Goal: Task Accomplishment & Management: Complete application form

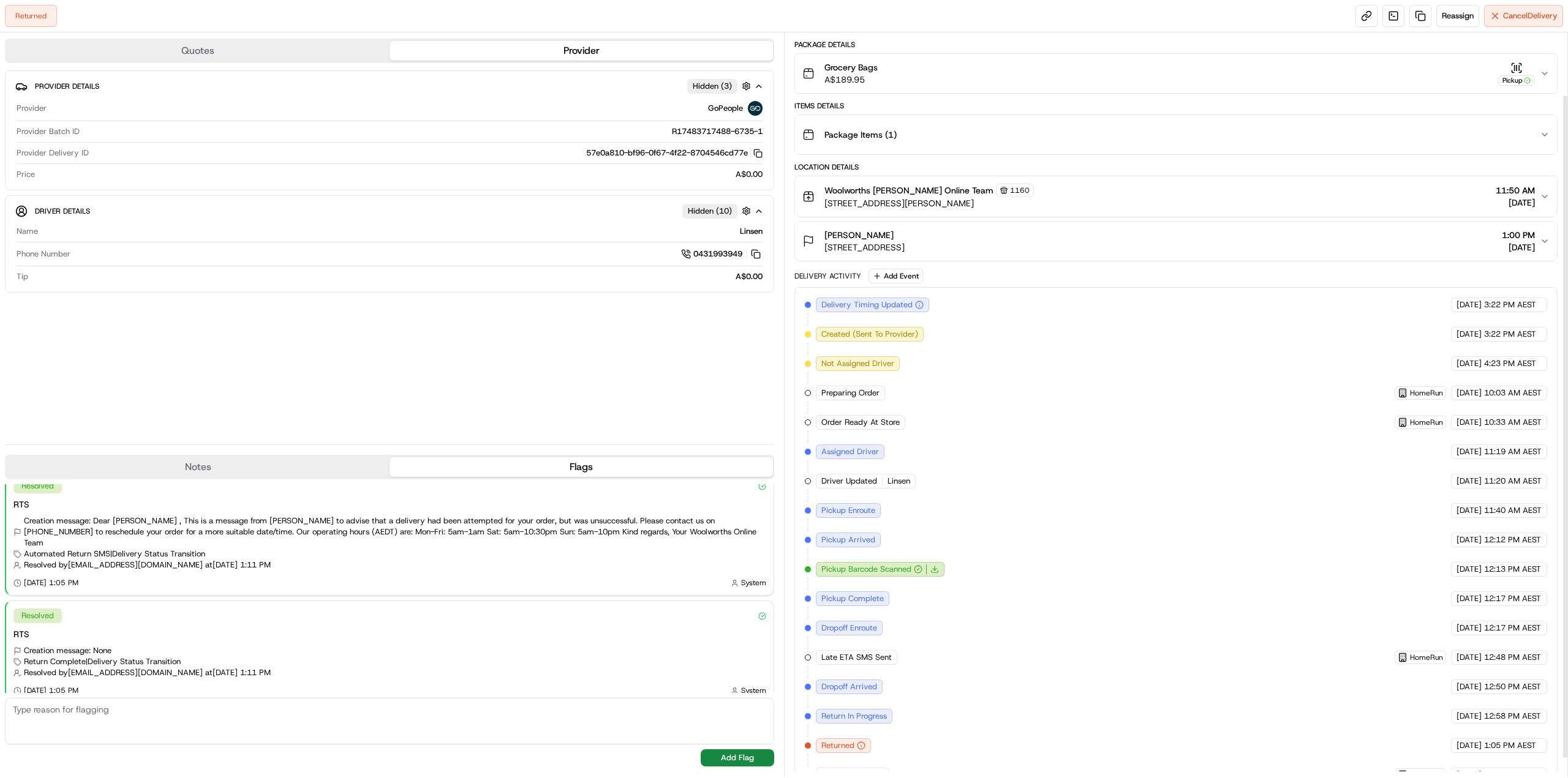
scroll to position [7, 0]
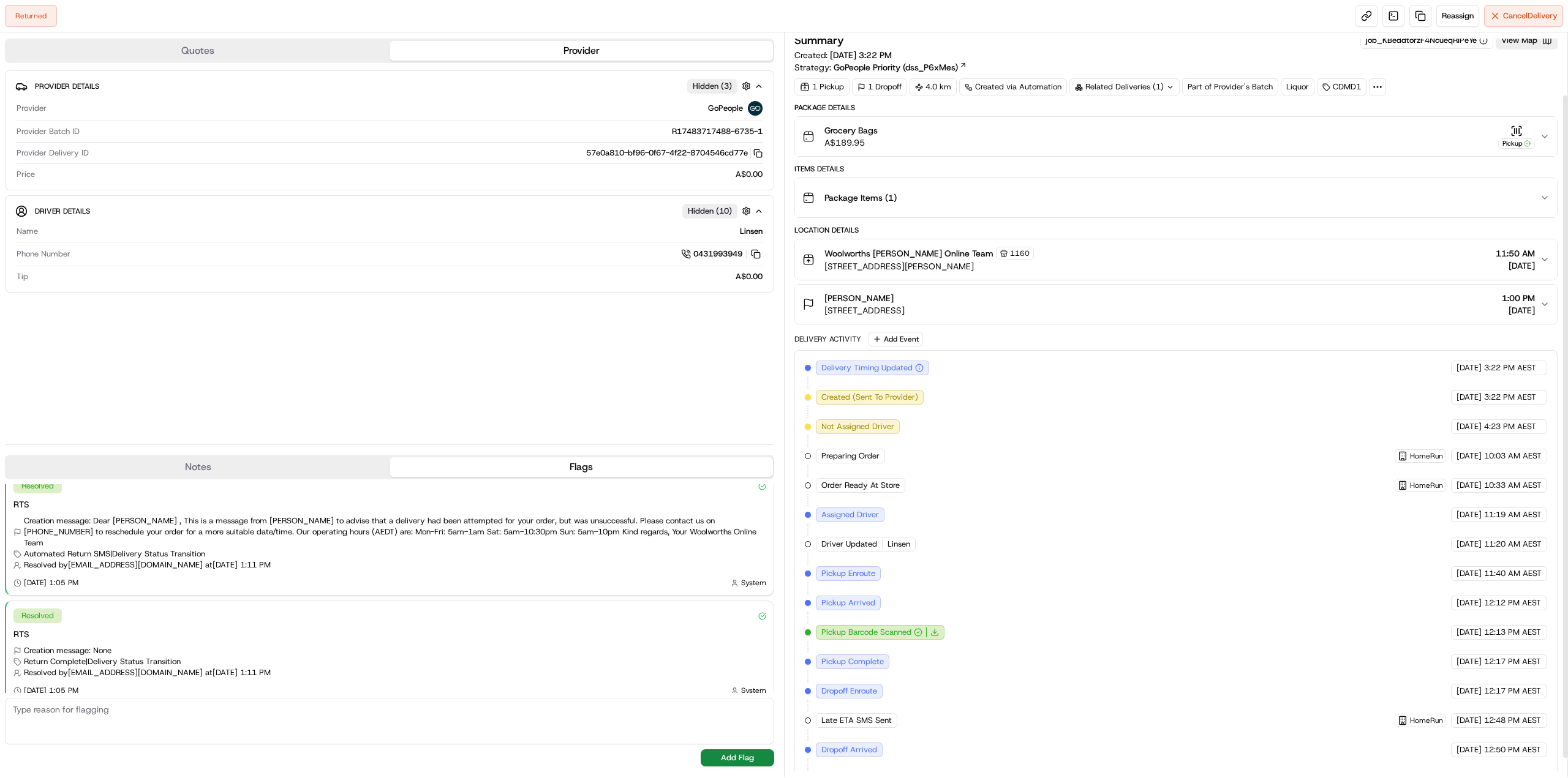
drag, startPoint x: 1065, startPoint y: 693, endPoint x: 1072, endPoint y: 631, distance: 62.4
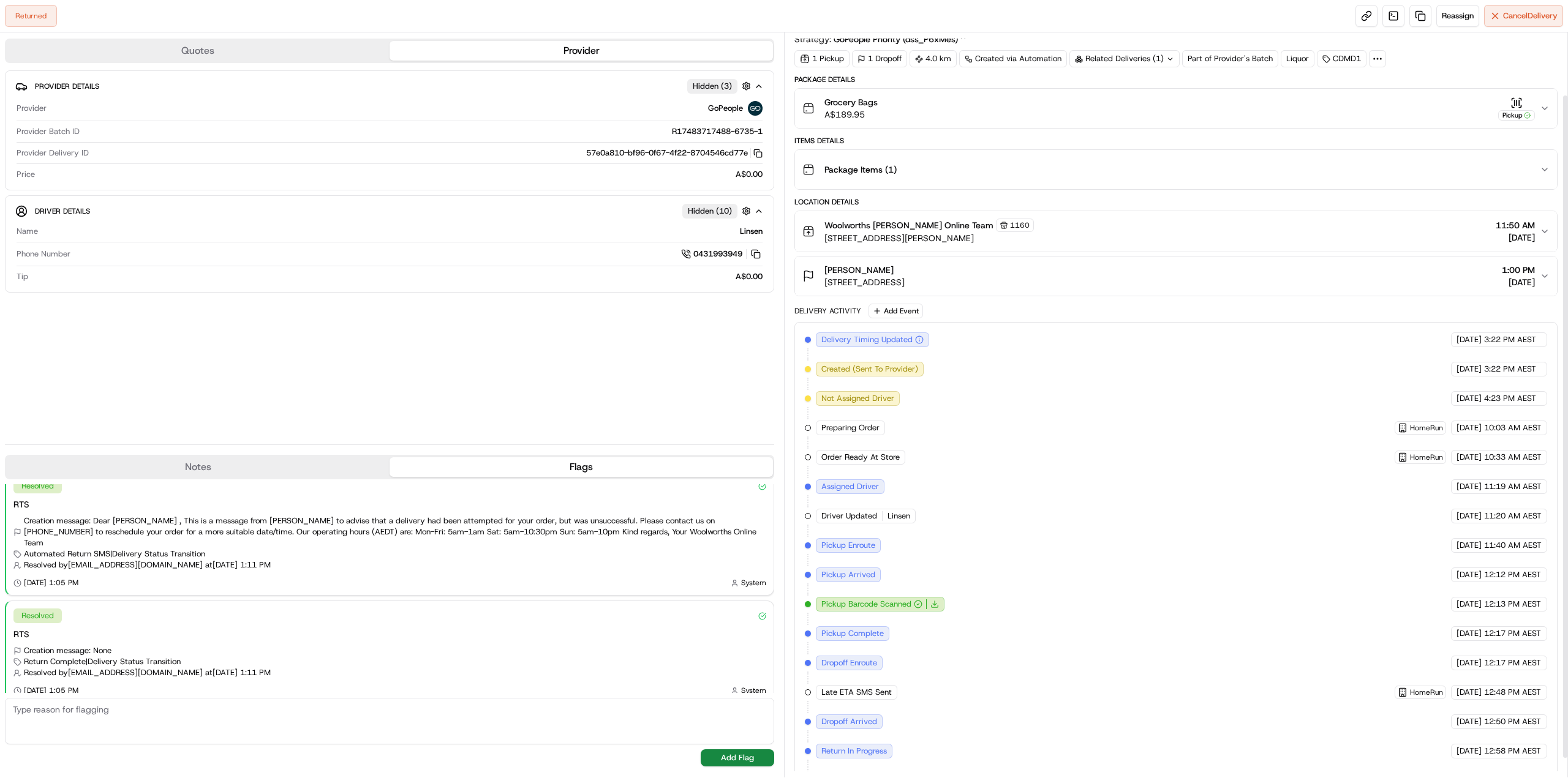
scroll to position [91, 0]
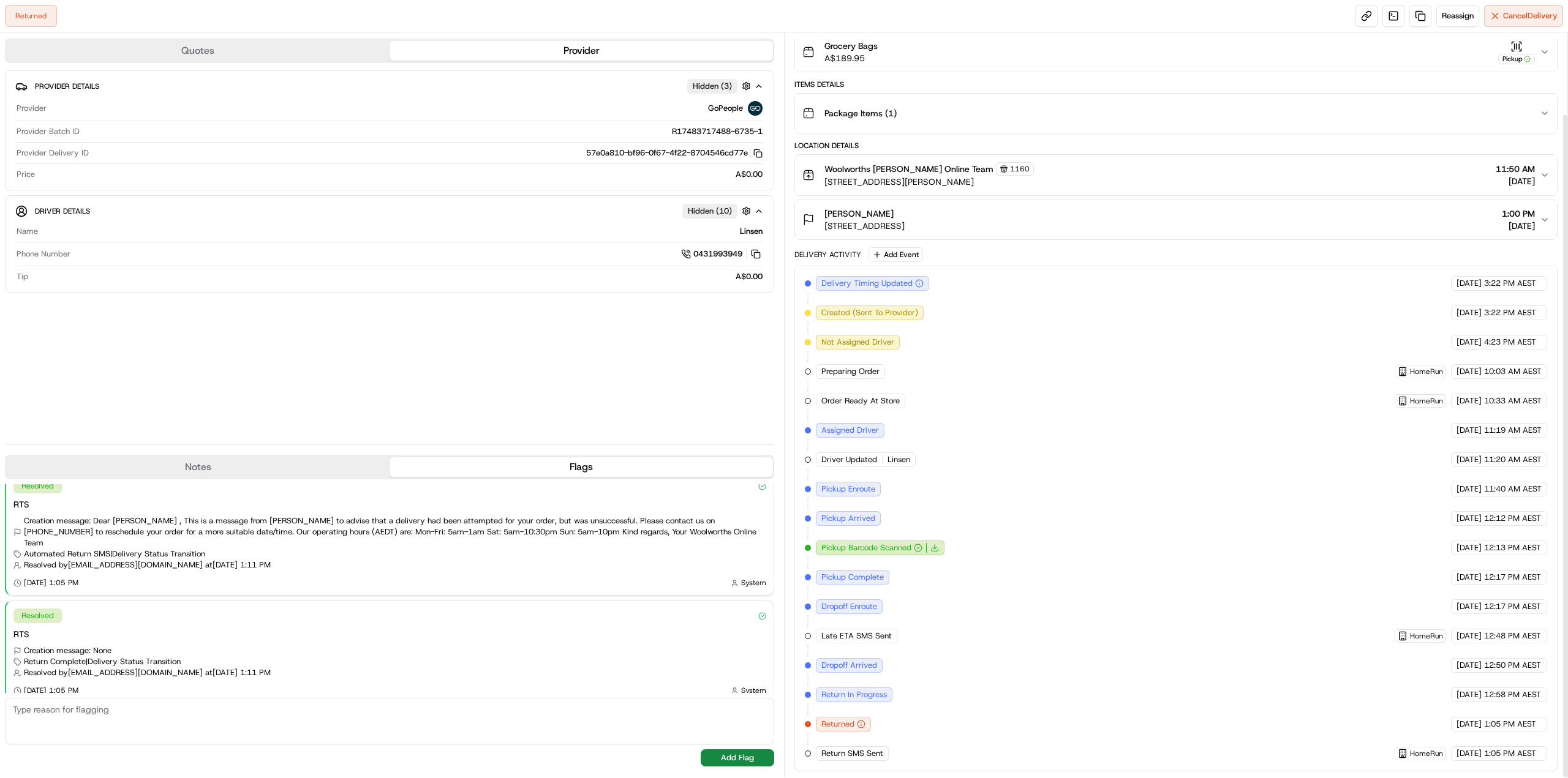
drag, startPoint x: 985, startPoint y: 516, endPoint x: 964, endPoint y: 664, distance: 149.5
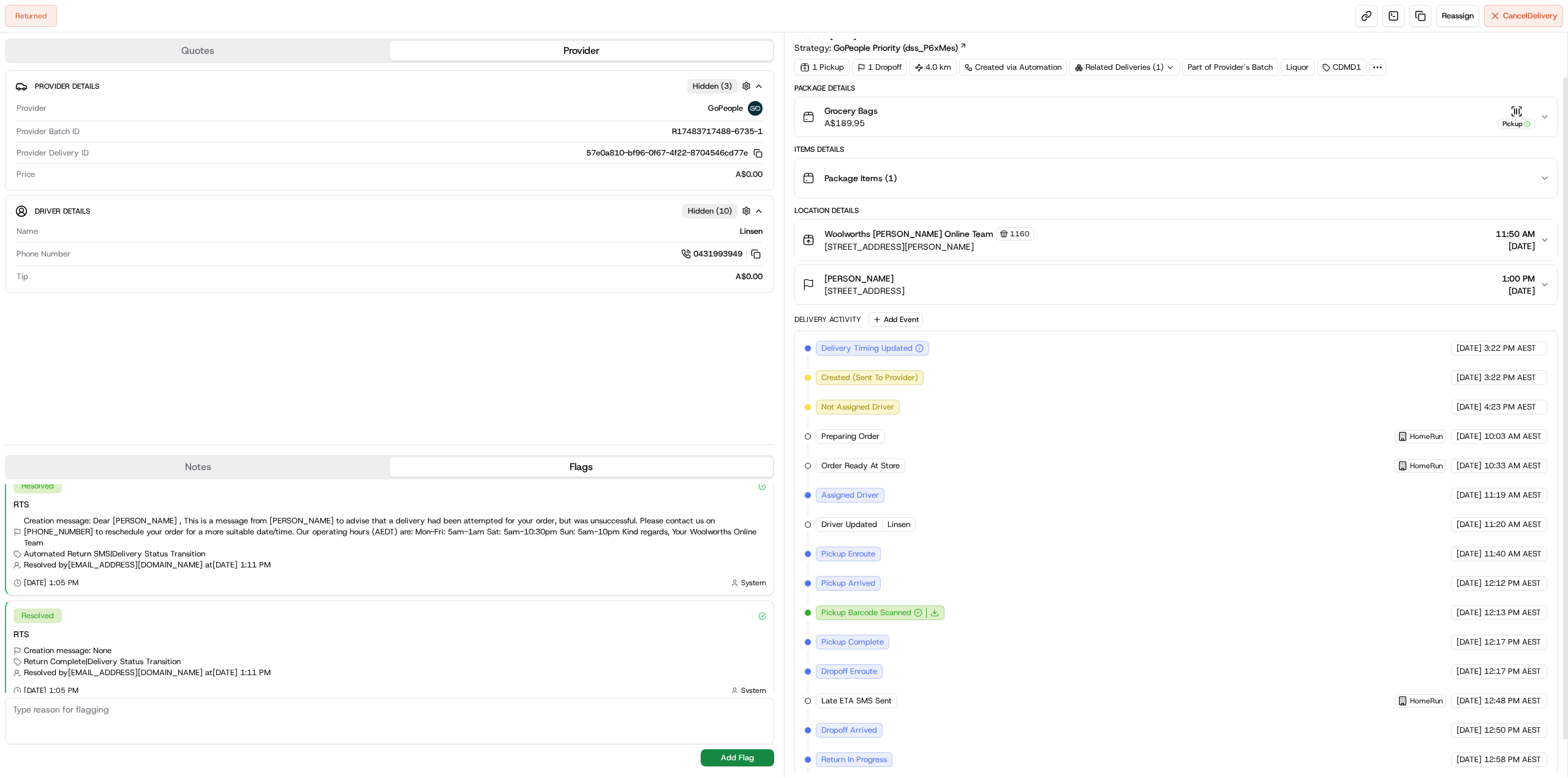
scroll to position [0, 0]
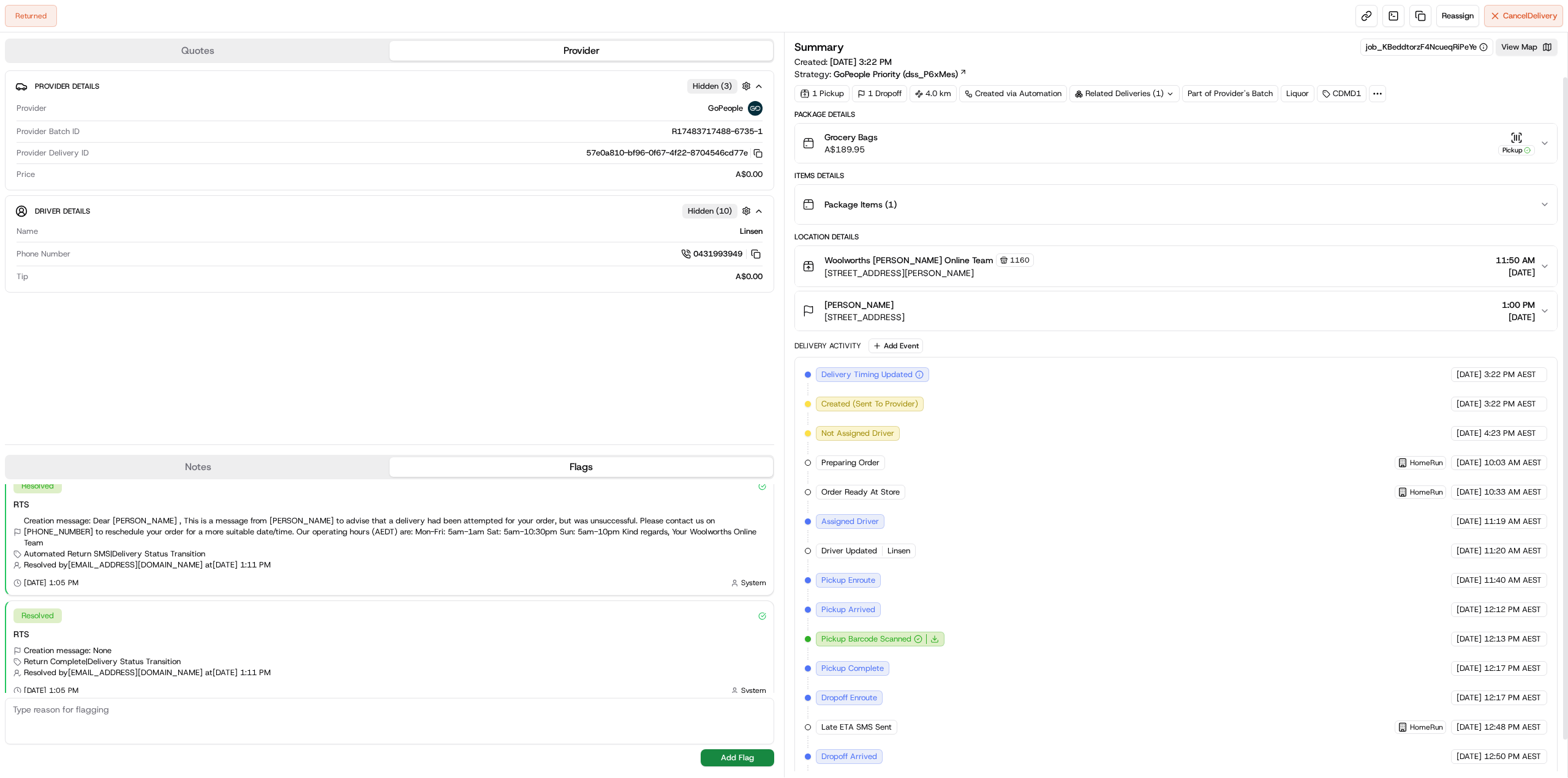
drag, startPoint x: 1067, startPoint y: 509, endPoint x: 1070, endPoint y: 406, distance: 103.0
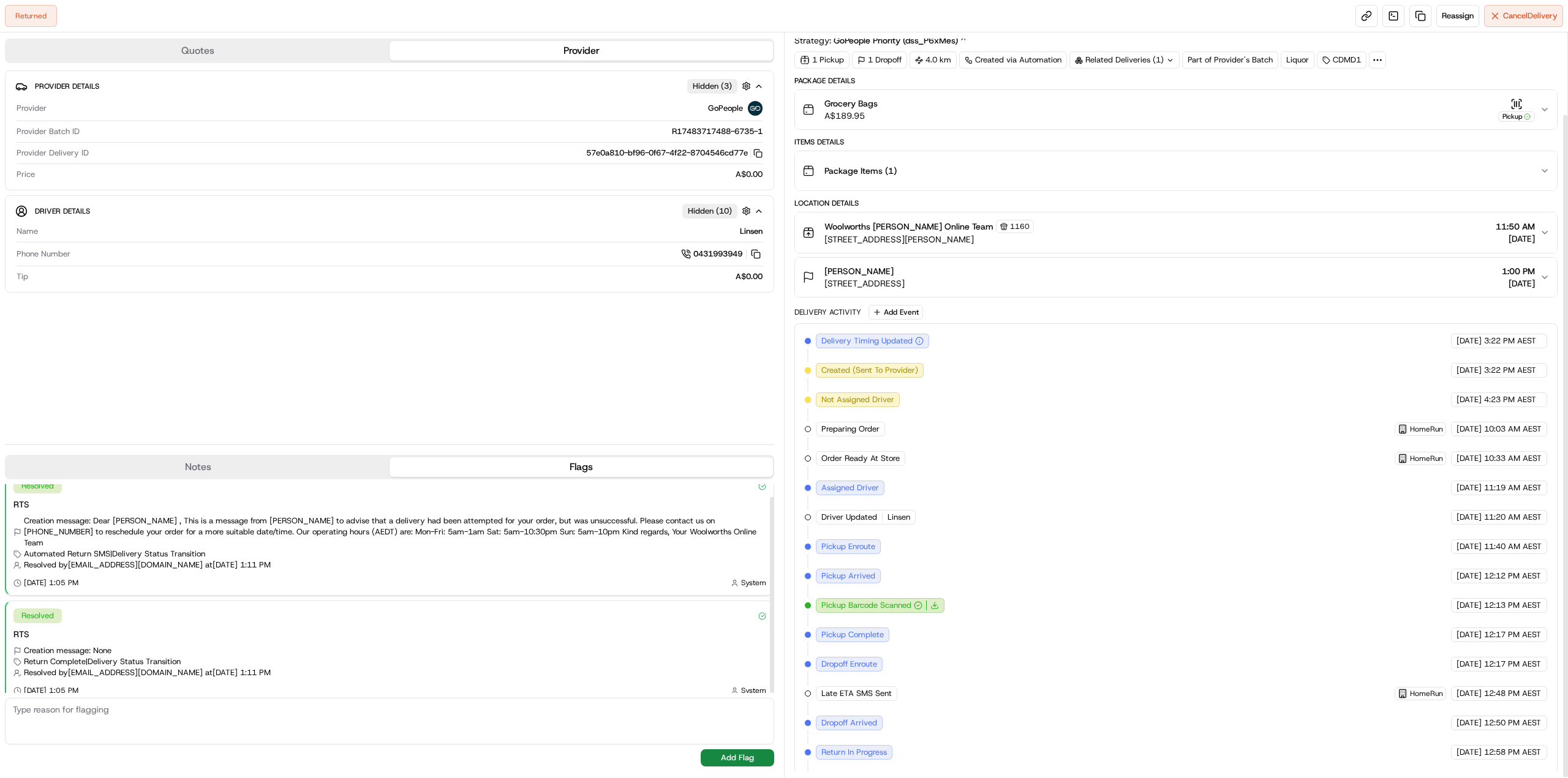
scroll to position [91, 0]
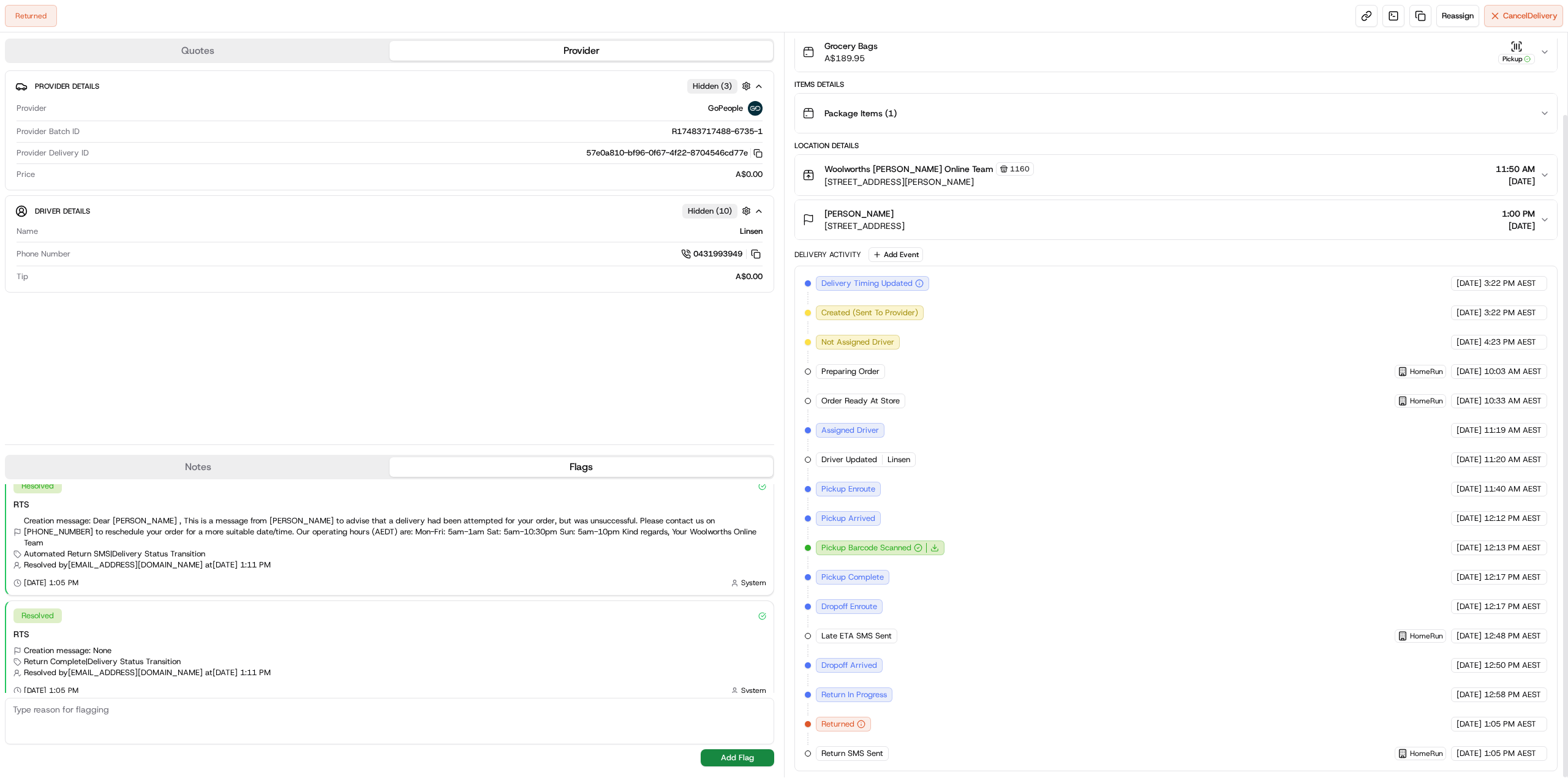
drag, startPoint x: 1130, startPoint y: 578, endPoint x: 1128, endPoint y: 654, distance: 76.0
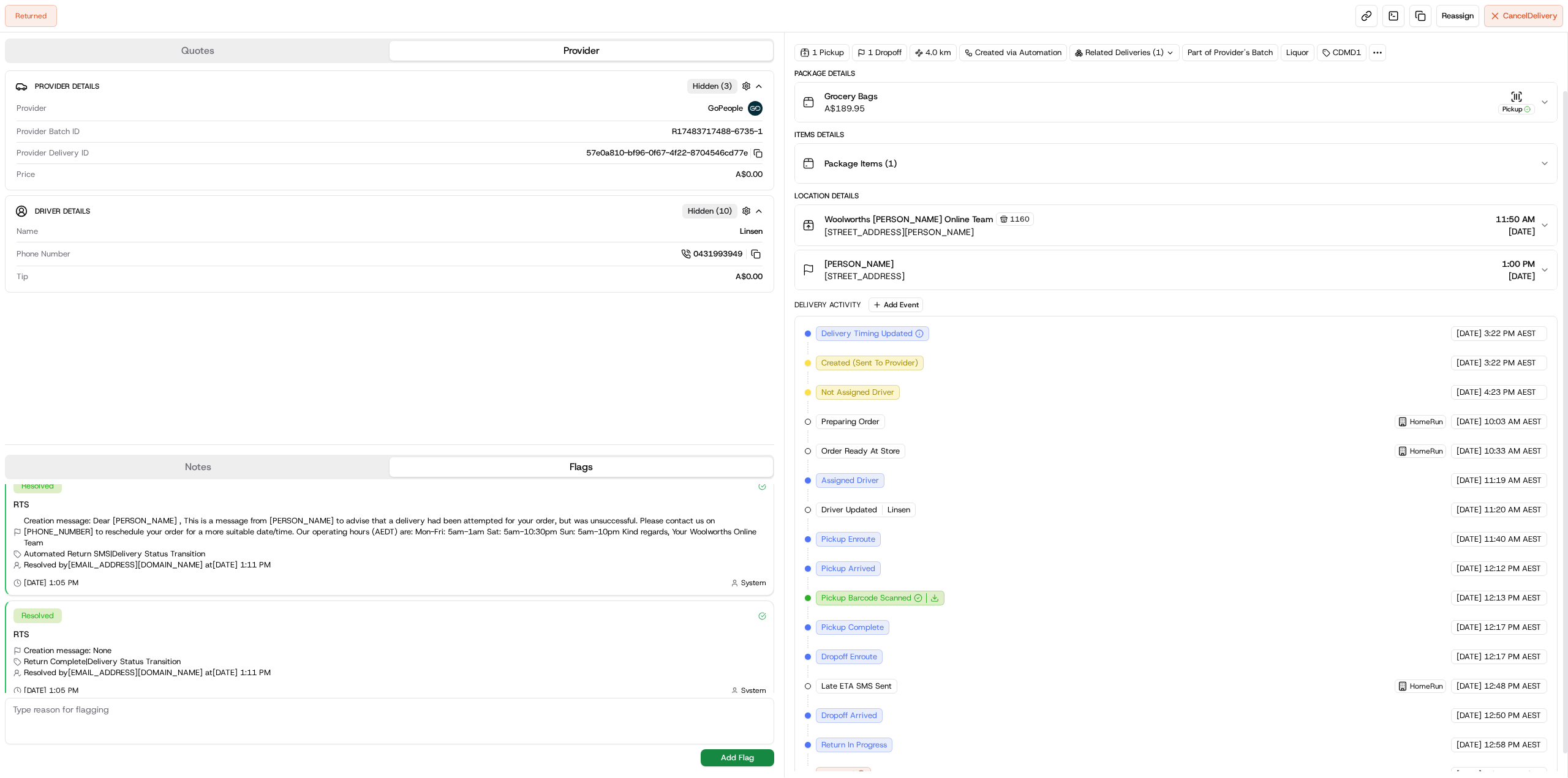
drag, startPoint x: 989, startPoint y: 625, endPoint x: 1002, endPoint y: 592, distance: 35.5
drag, startPoint x: 1002, startPoint y: 592, endPoint x: 1004, endPoint y: 581, distance: 11.2
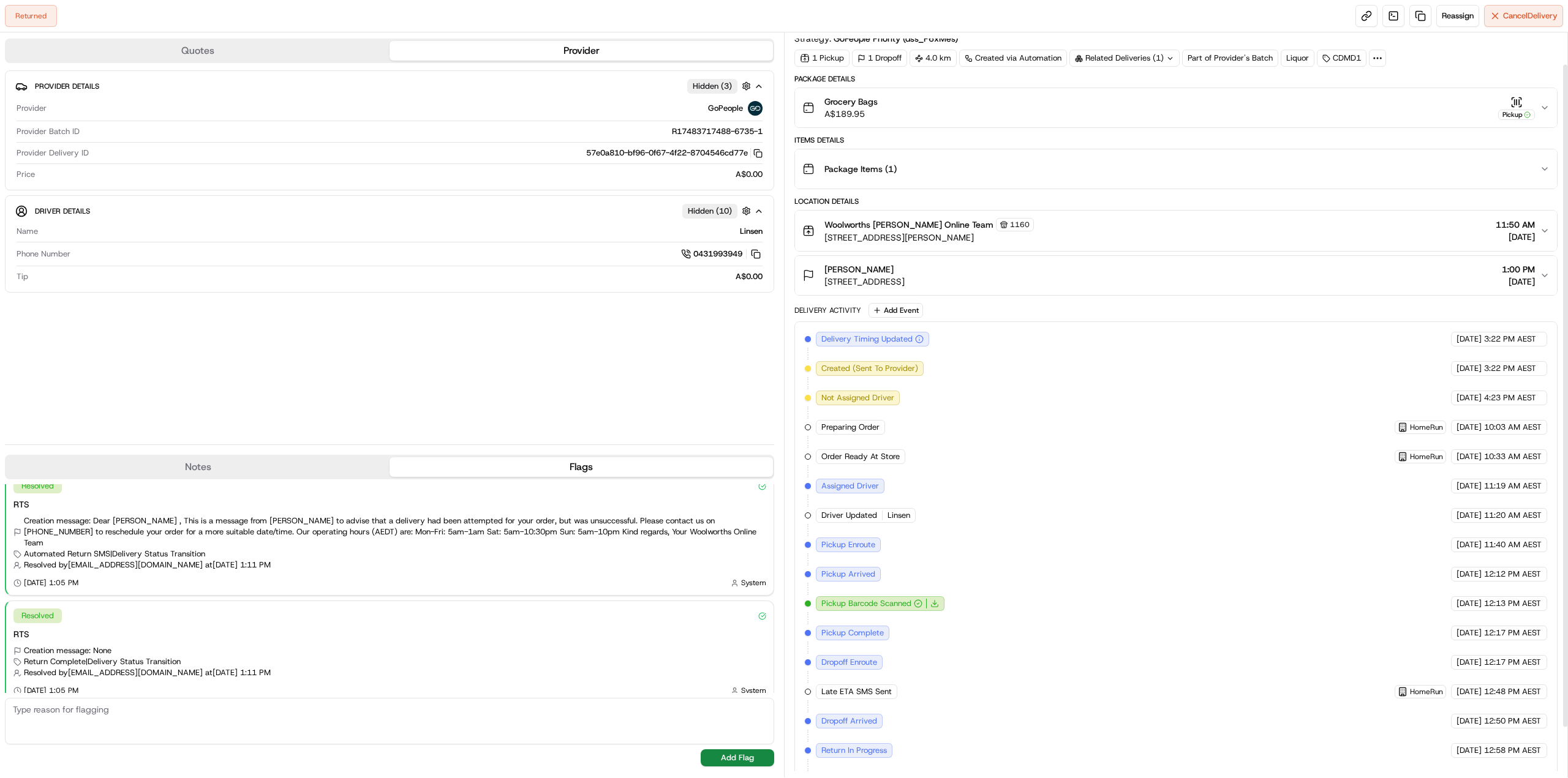
drag, startPoint x: 1004, startPoint y: 580, endPoint x: 1004, endPoint y: 568, distance: 12.0
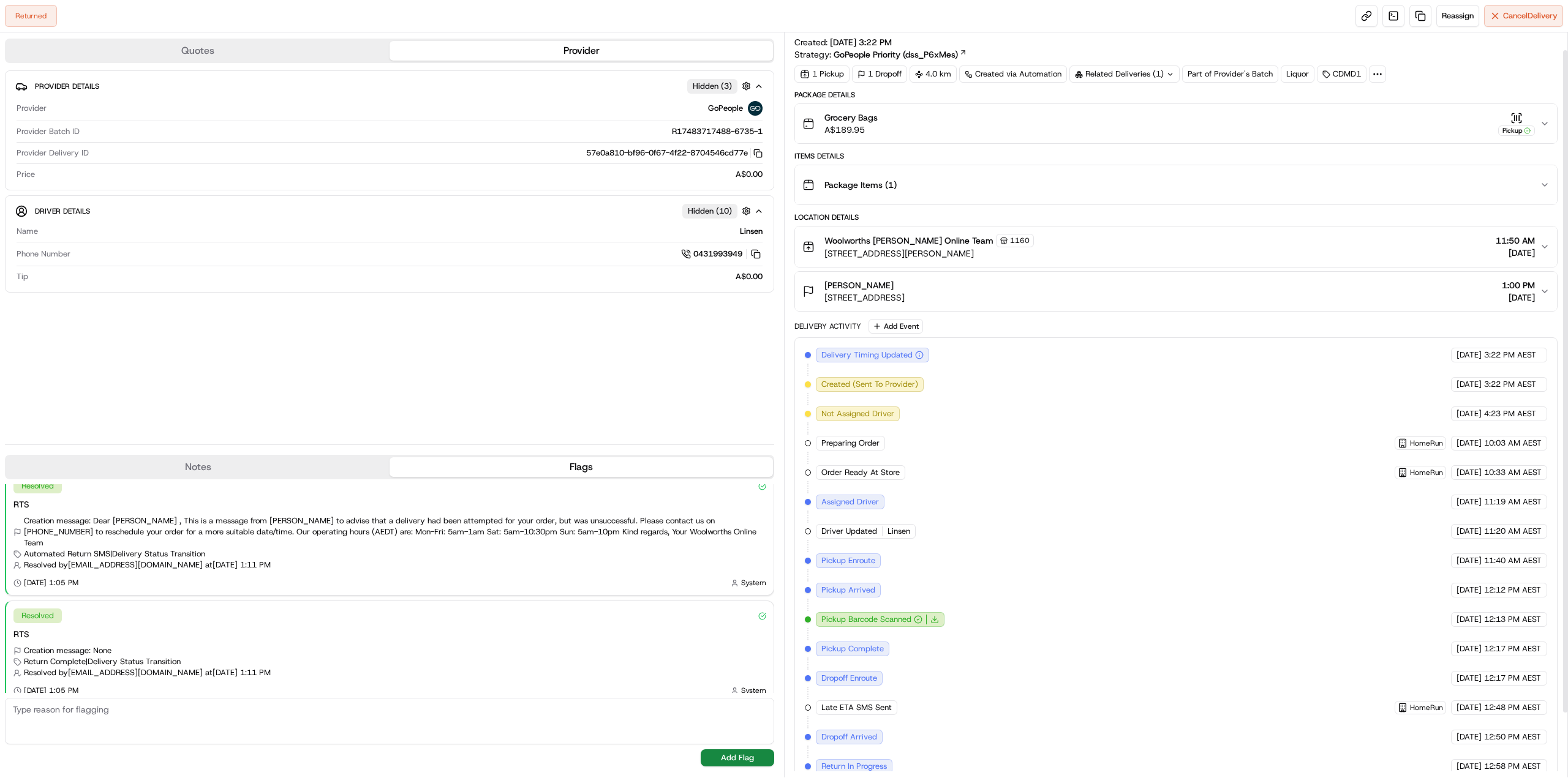
drag, startPoint x: 1004, startPoint y: 568, endPoint x: 1005, endPoint y: 551, distance: 17.0
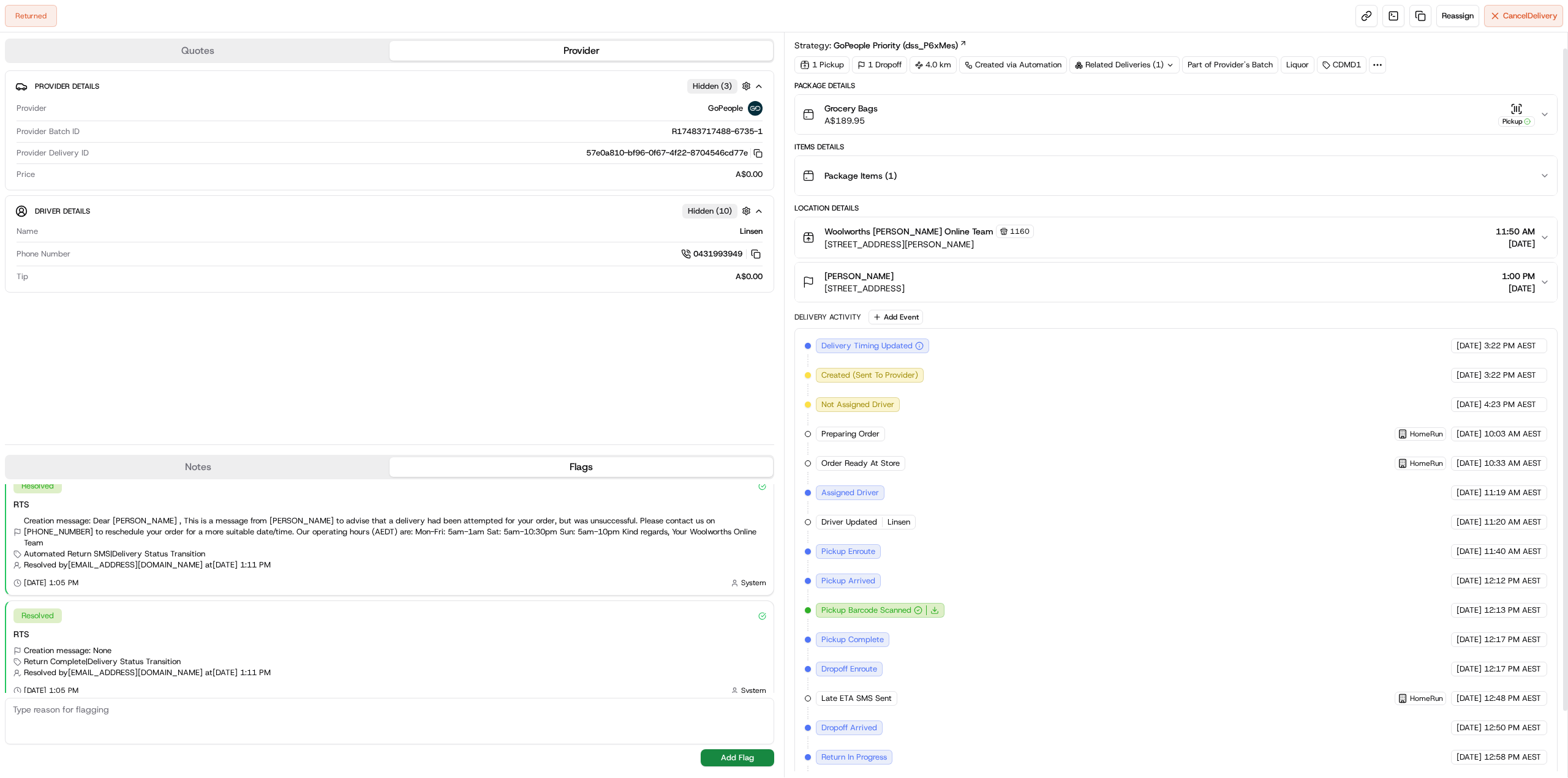
drag, startPoint x: 1013, startPoint y: 581, endPoint x: 1018, endPoint y: 610, distance: 29.4
drag, startPoint x: 1018, startPoint y: 609, endPoint x: 1018, endPoint y: 597, distance: 12.0
drag, startPoint x: 1018, startPoint y: 597, endPoint x: 1020, endPoint y: 585, distance: 12.2
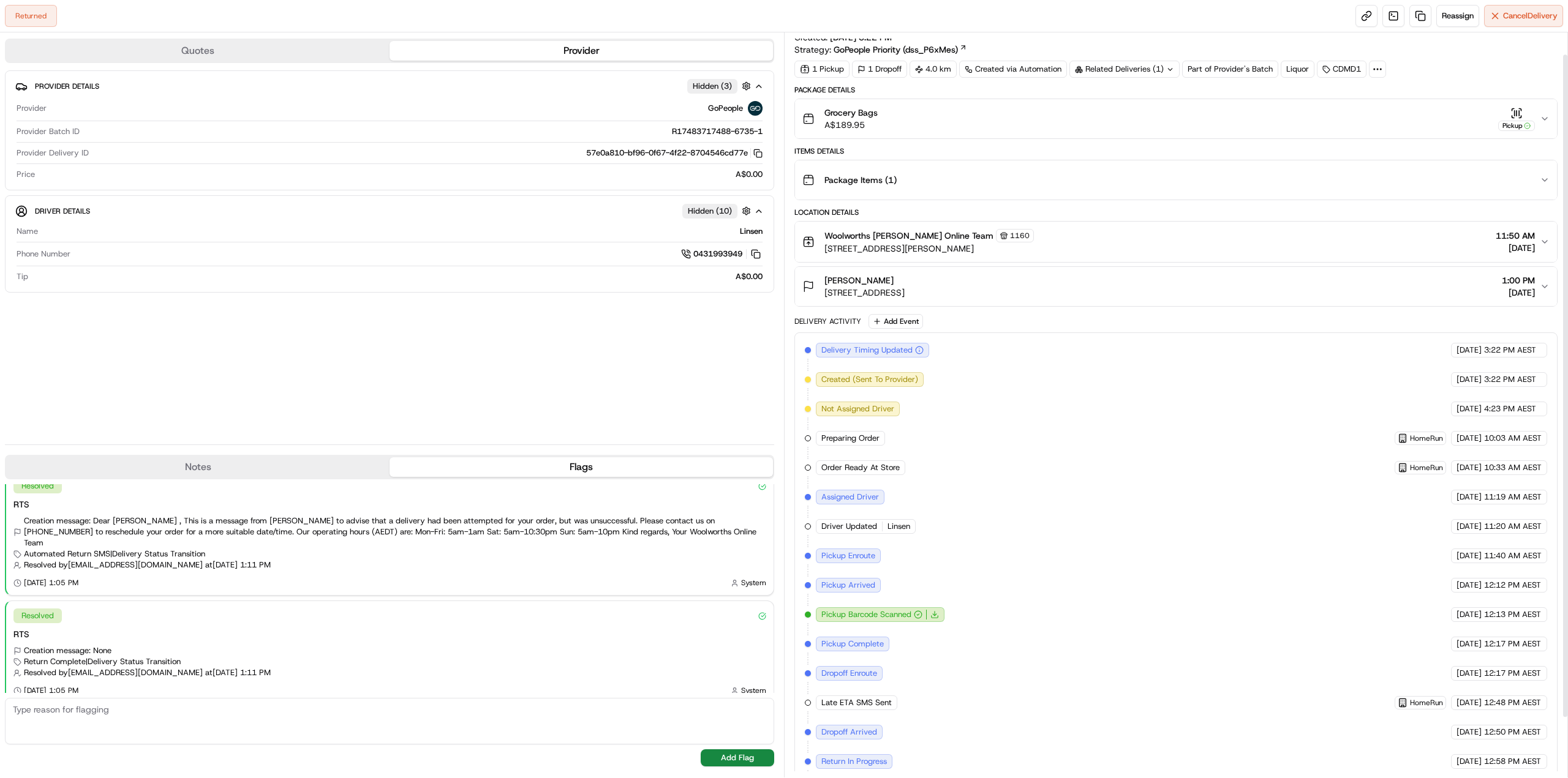
drag, startPoint x: 1023, startPoint y: 602, endPoint x: 1024, endPoint y: 590, distance: 12.0
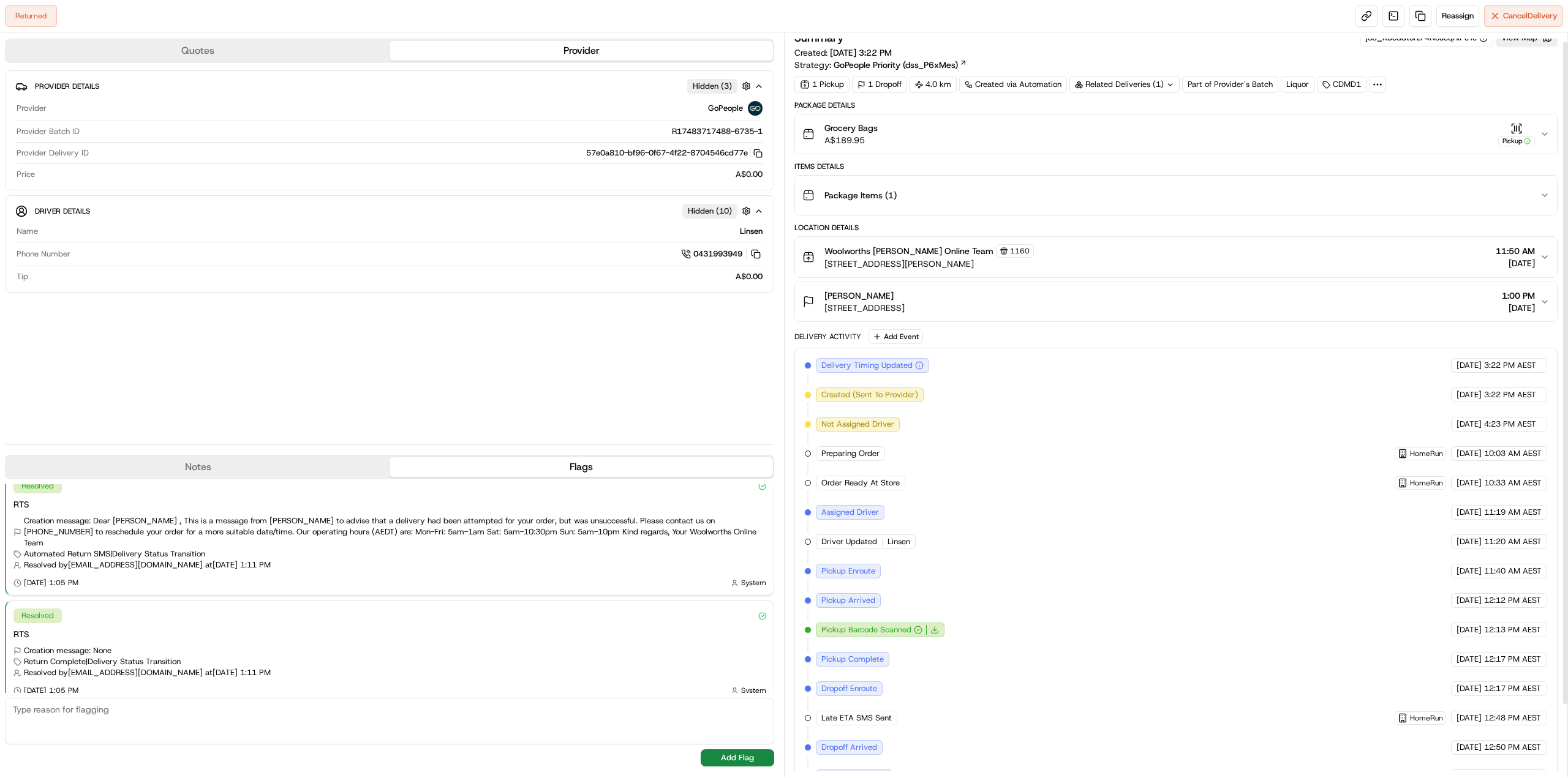
drag, startPoint x: 1024, startPoint y: 590, endPoint x: 1027, endPoint y: 576, distance: 14.3
drag, startPoint x: 1047, startPoint y: 601, endPoint x: 1047, endPoint y: 590, distance: 11.0
drag, startPoint x: 1048, startPoint y: 597, endPoint x: 1048, endPoint y: 589, distance: 8.0
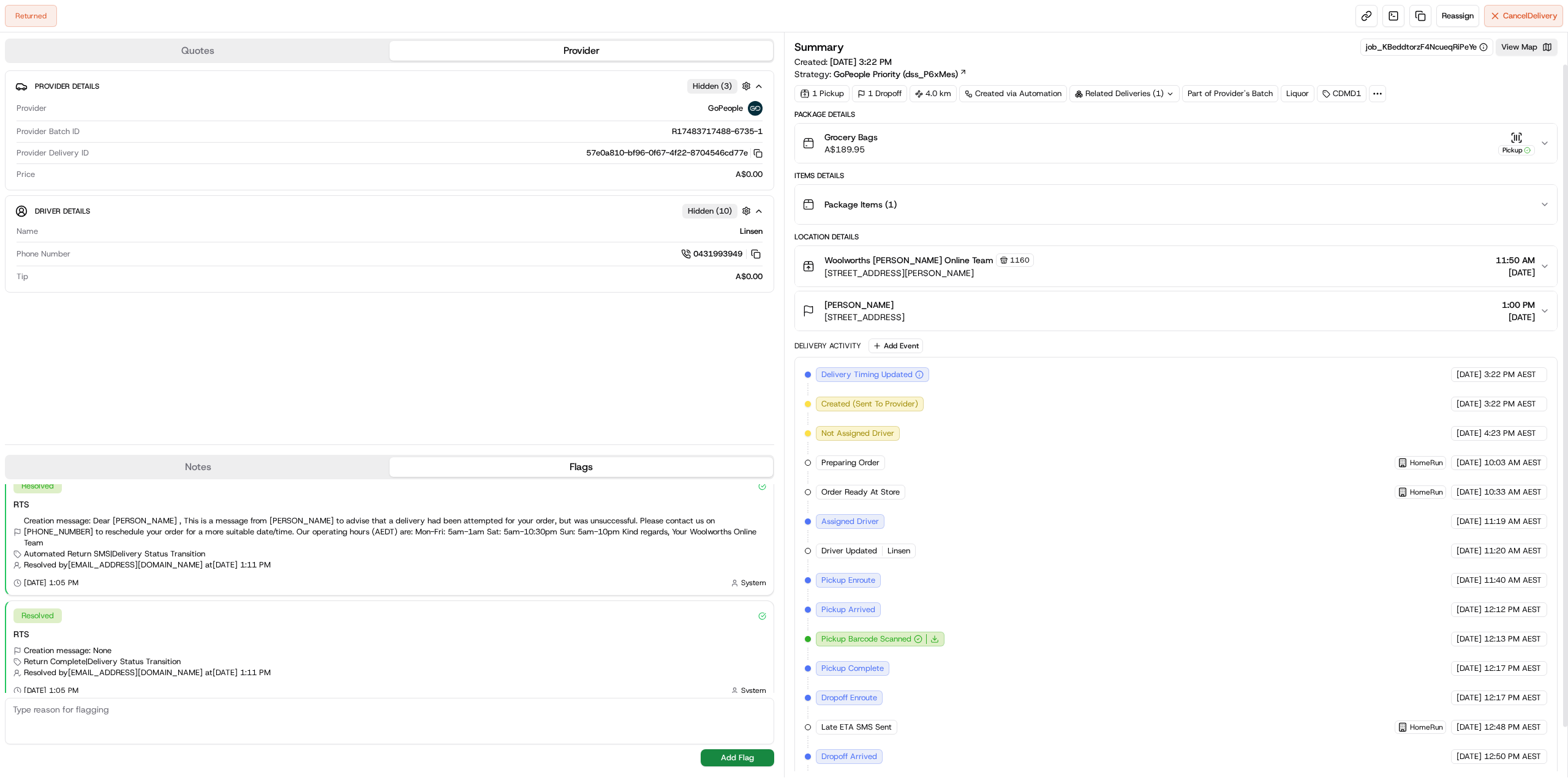
scroll to position [91, 0]
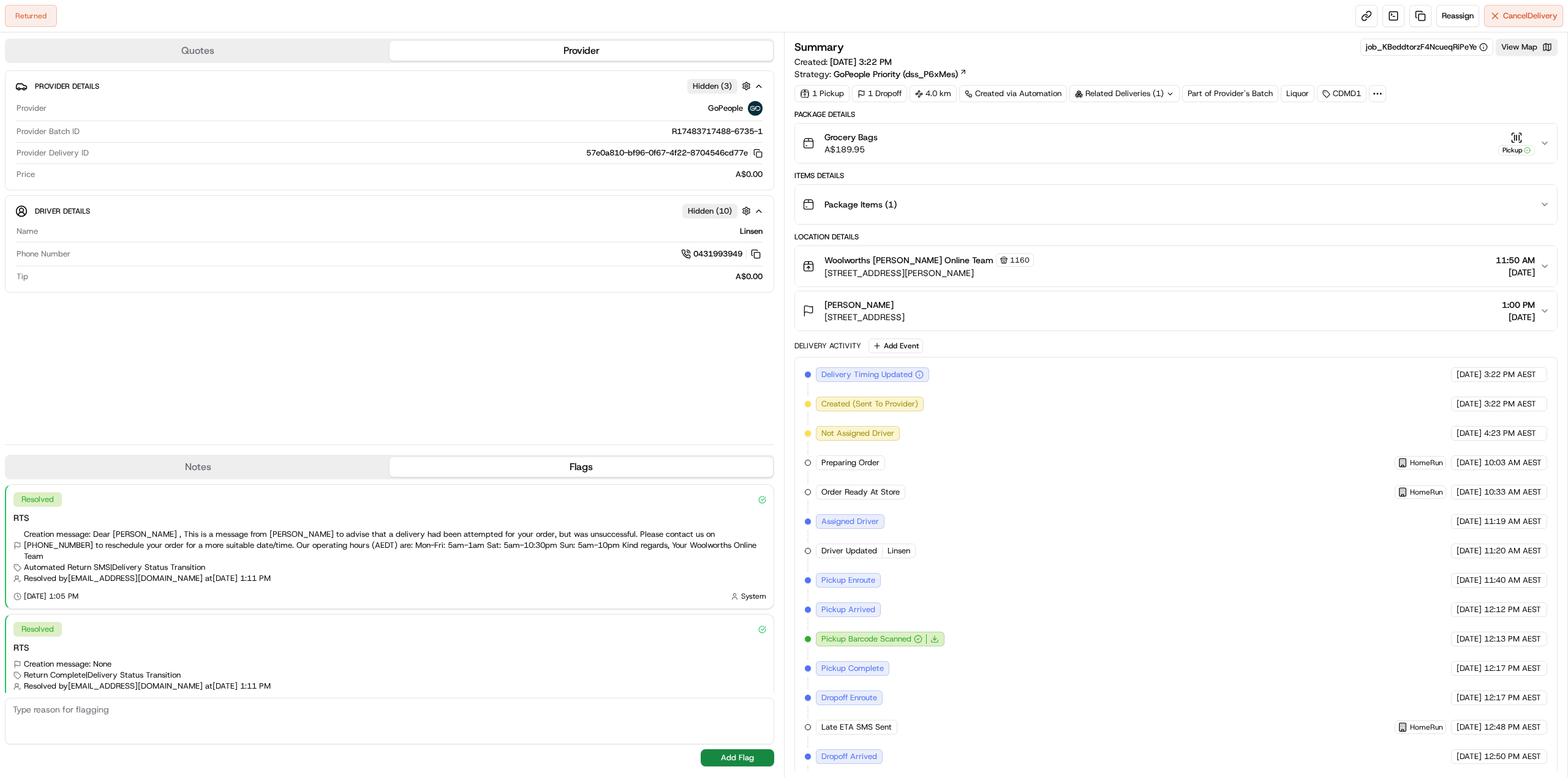
scroll to position [13, 0]
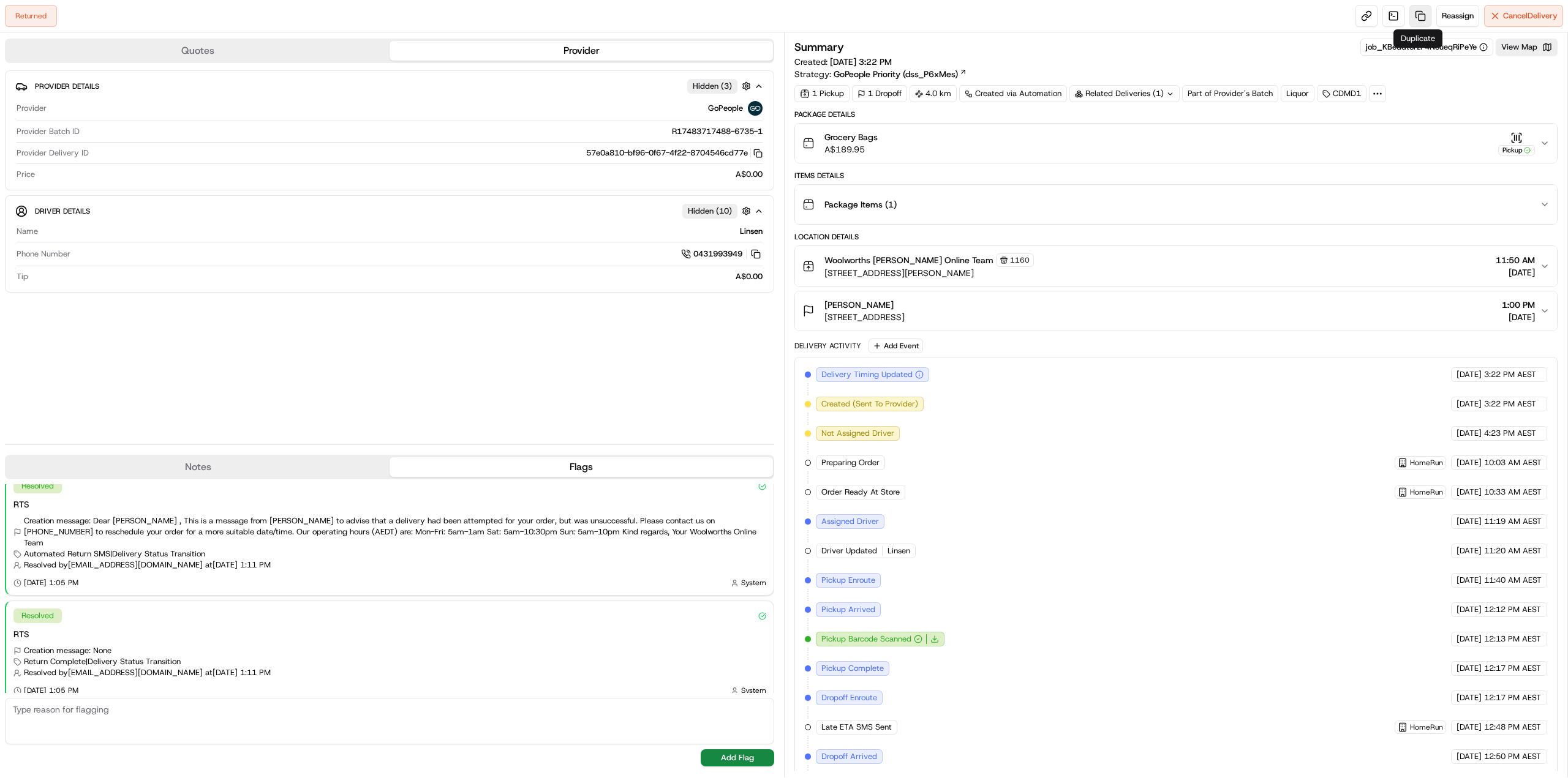
click at [1412, 14] on link at bounding box center [1420, 16] width 22 height 22
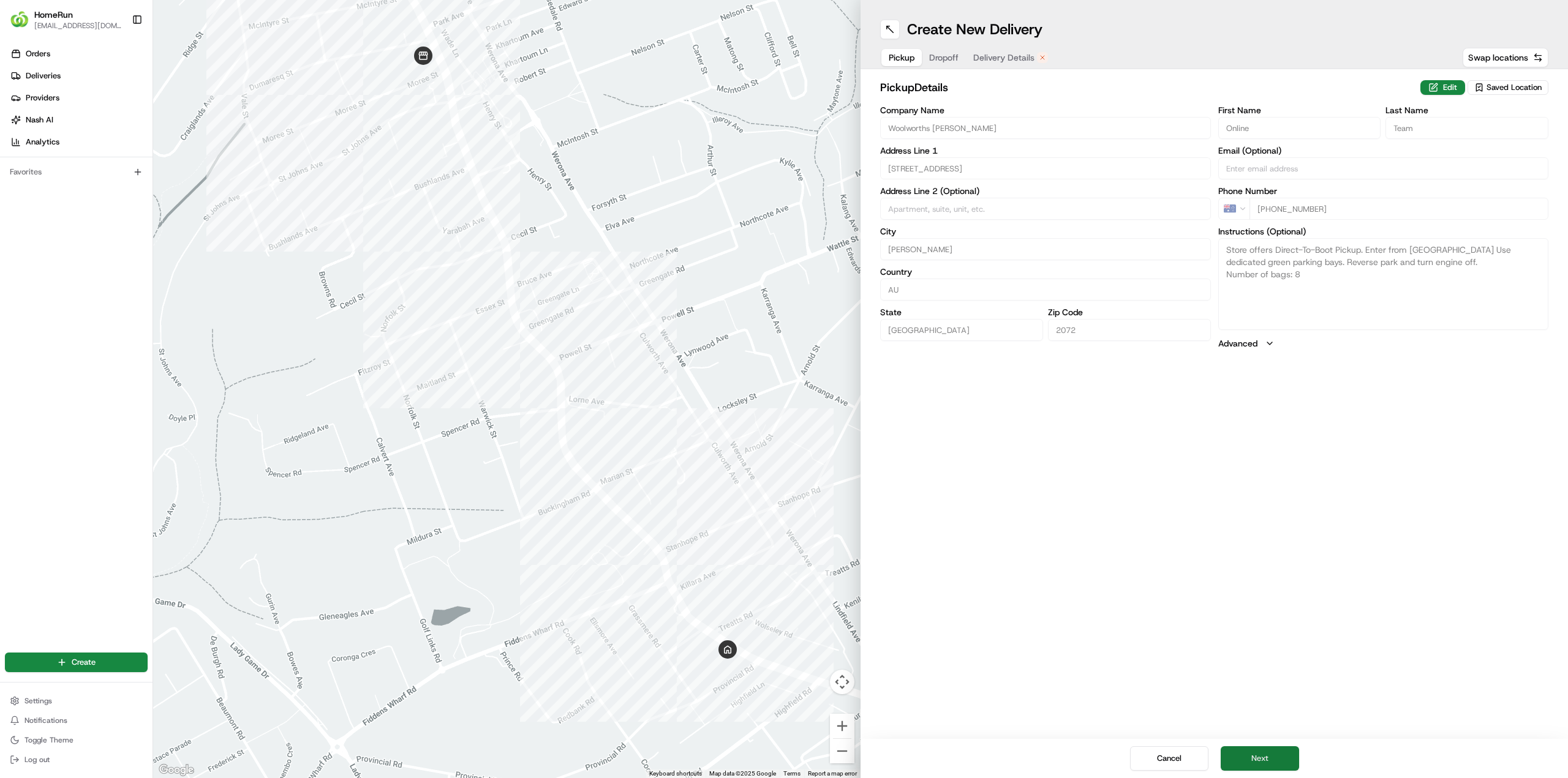
click at [1290, 756] on button "Next" at bounding box center [1260, 759] width 79 height 24
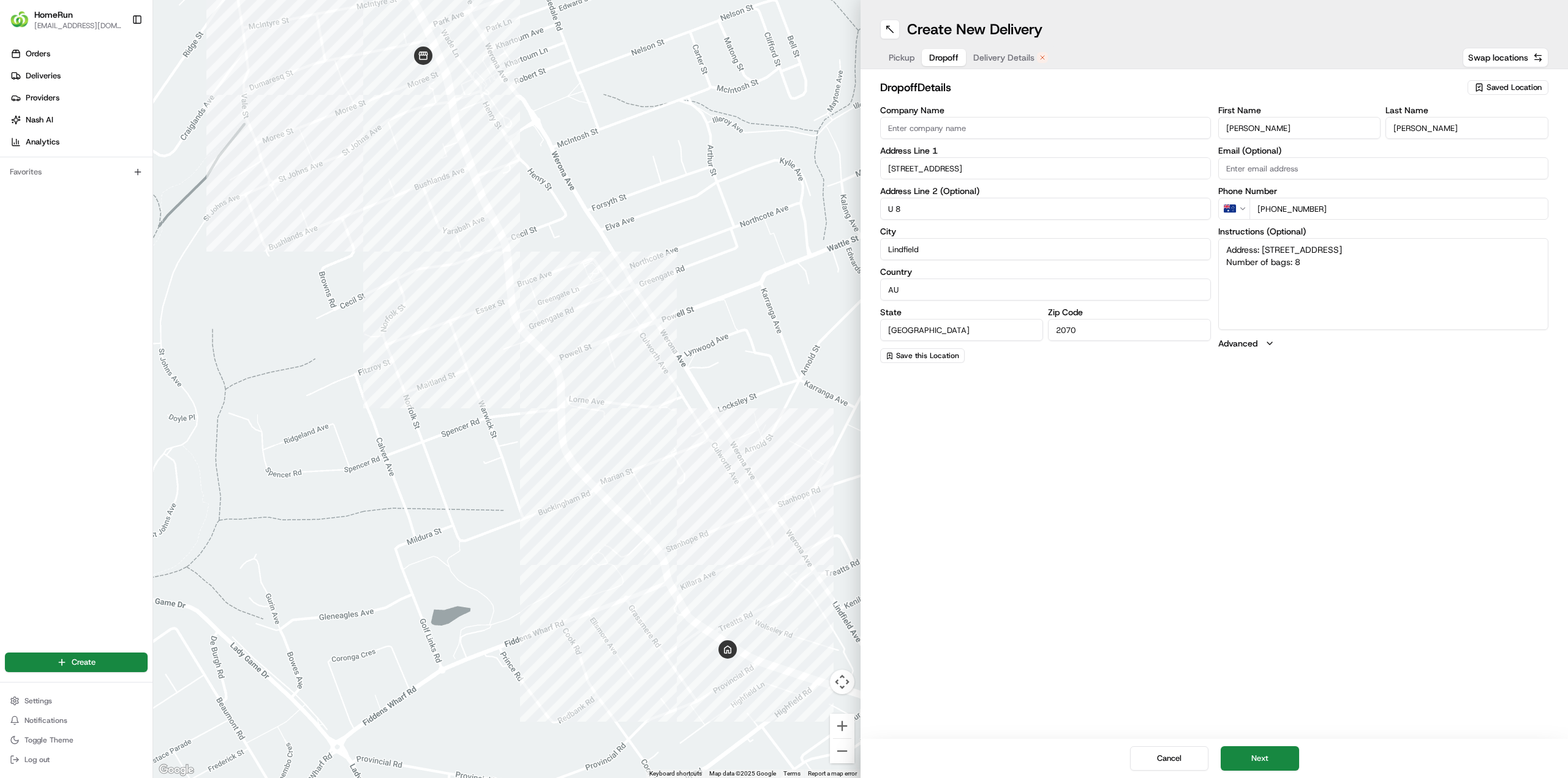
click at [1366, 276] on textarea "Address: [STREET_ADDRESS] Number of bags: 8" at bounding box center [1384, 284] width 331 height 92
type textarea "Address: [STREET_ADDRESS] Number of bags: 8. Driver can park in driveway to mak…"
click at [1258, 752] on button "Next" at bounding box center [1260, 759] width 79 height 24
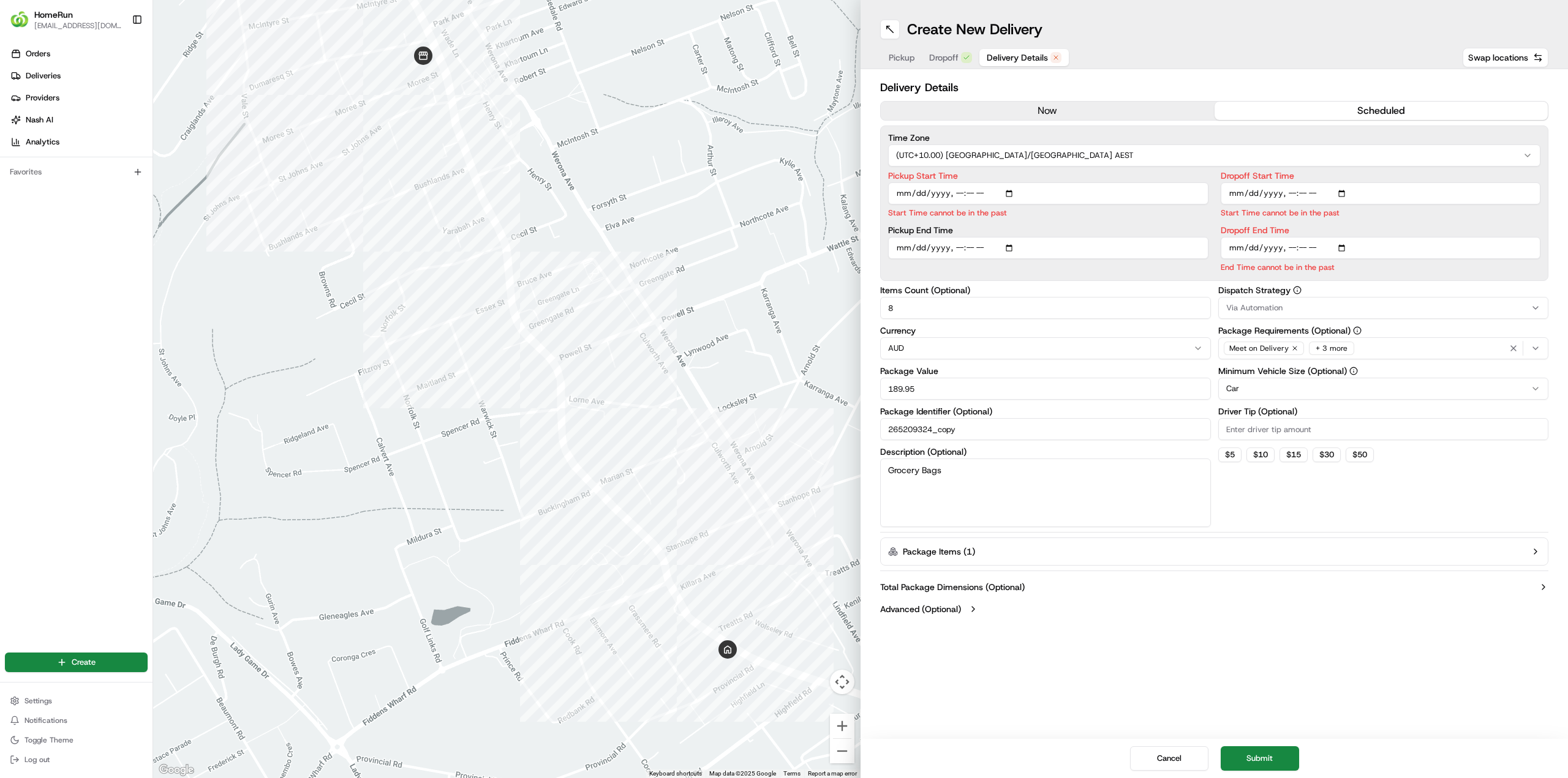
click at [1010, 101] on div "now scheduled" at bounding box center [1214, 111] width 668 height 19
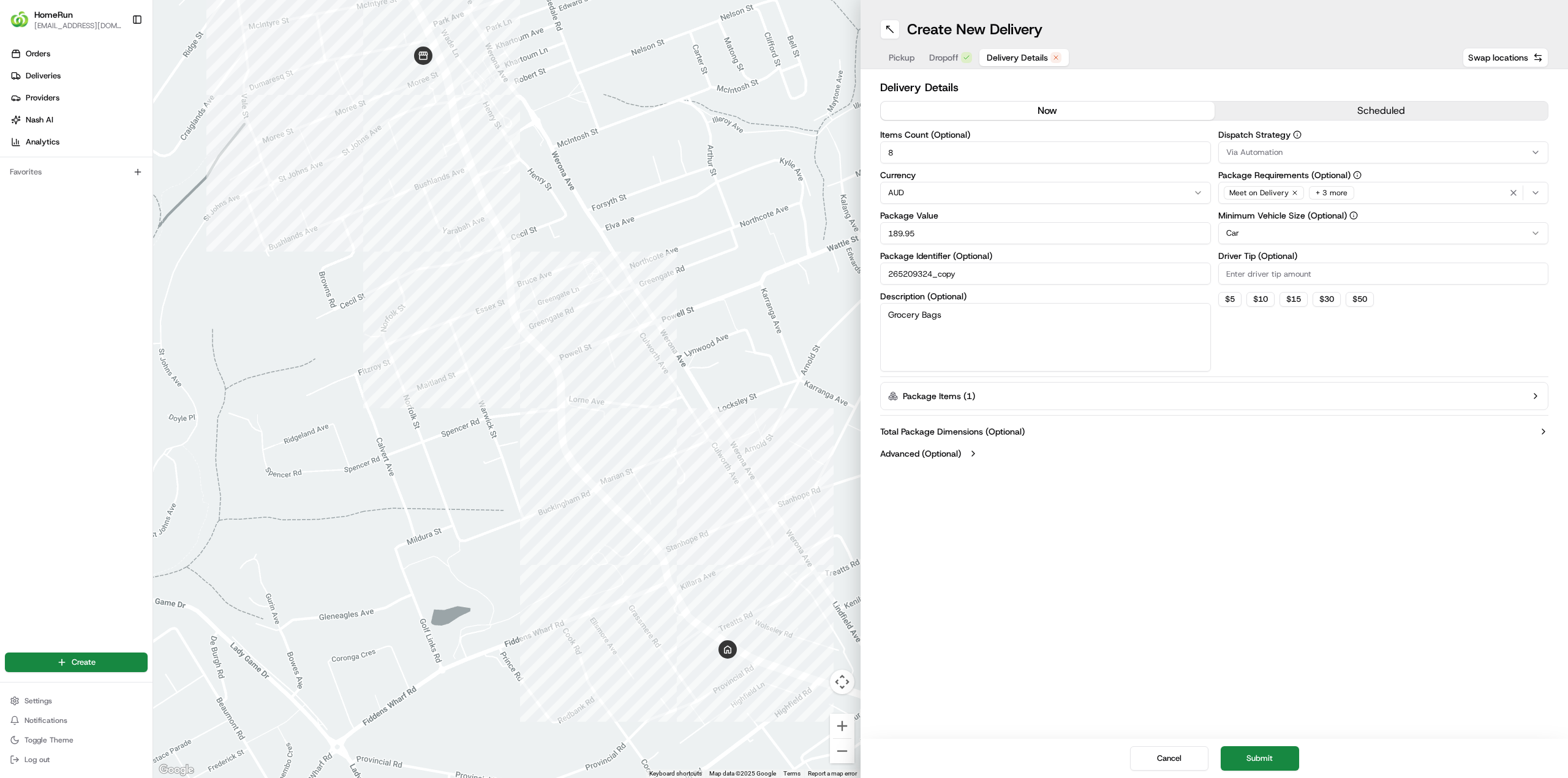
click at [1079, 111] on button "now" at bounding box center [1047, 111] width 334 height 18
click at [1256, 762] on button "Submit" at bounding box center [1260, 759] width 79 height 24
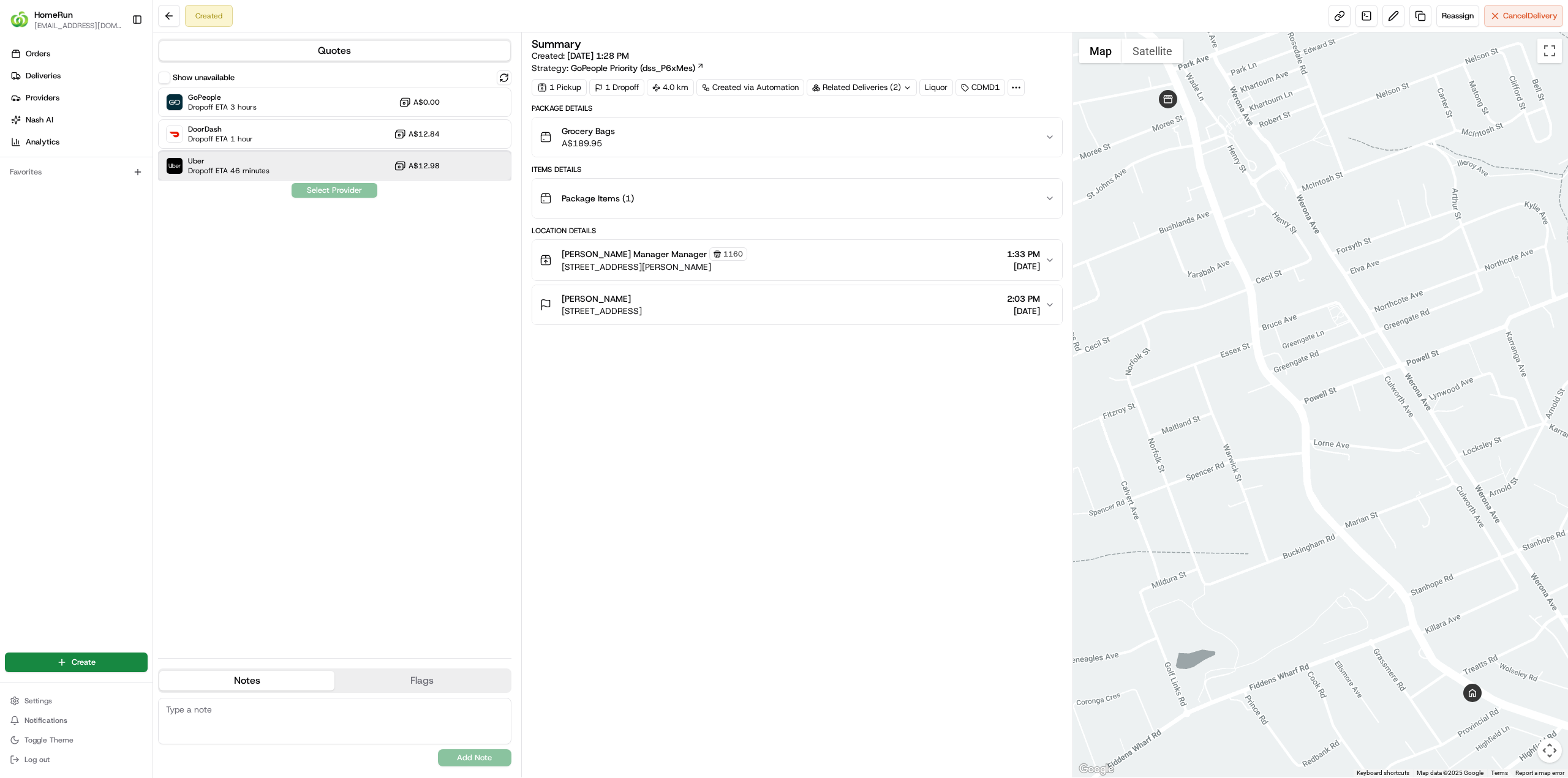
click at [445, 157] on div "Uber Dropoff ETA 46 minutes A$12.98" at bounding box center [335, 166] width 354 height 30
click at [337, 192] on button "Assign Provider" at bounding box center [334, 190] width 87 height 14
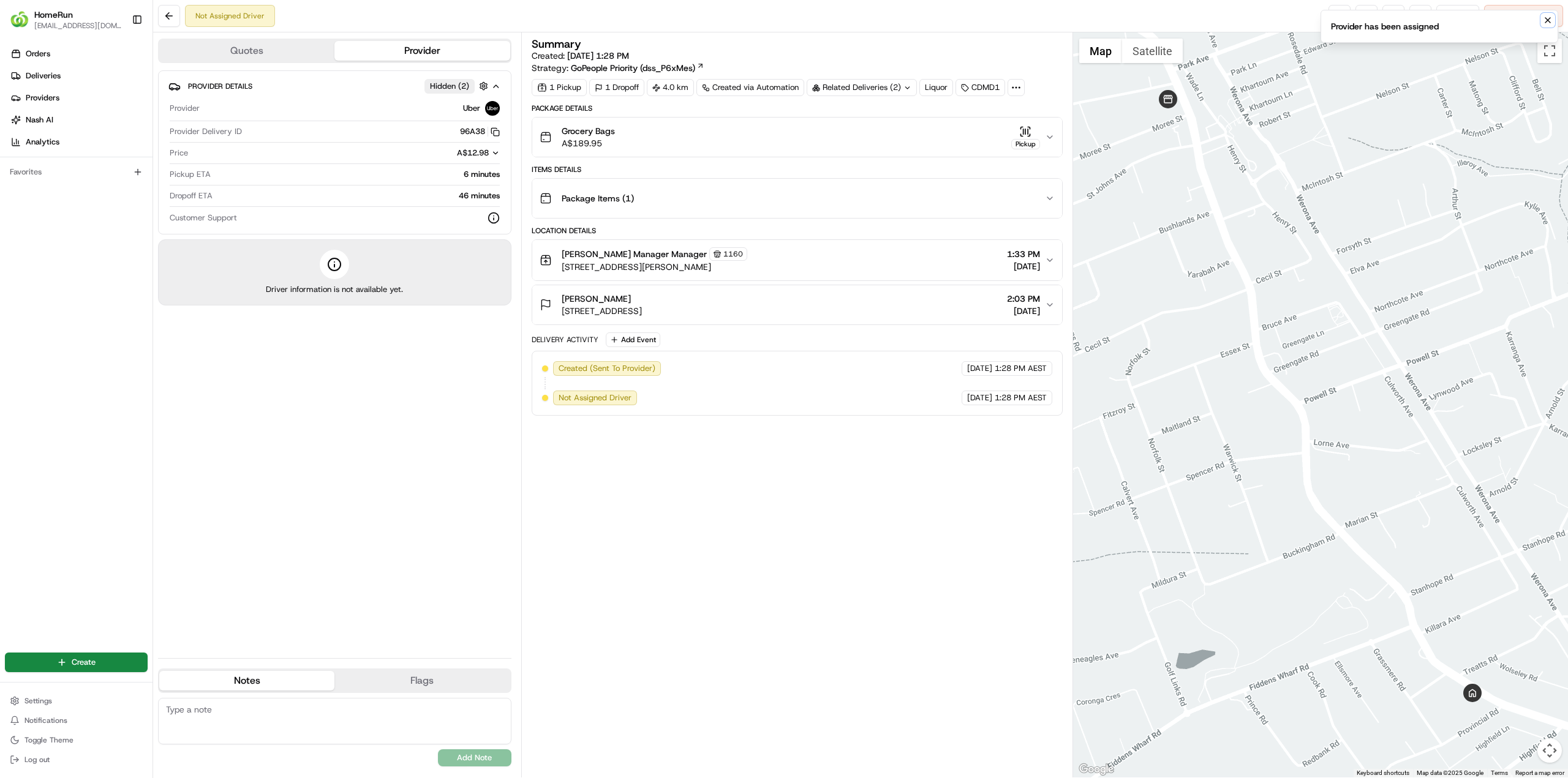
click at [1549, 23] on icon "Notifications (F8)" at bounding box center [1548, 20] width 10 height 10
click at [1339, 18] on link at bounding box center [1339, 16] width 22 height 22
